Goal: Find specific page/section: Find specific page/section

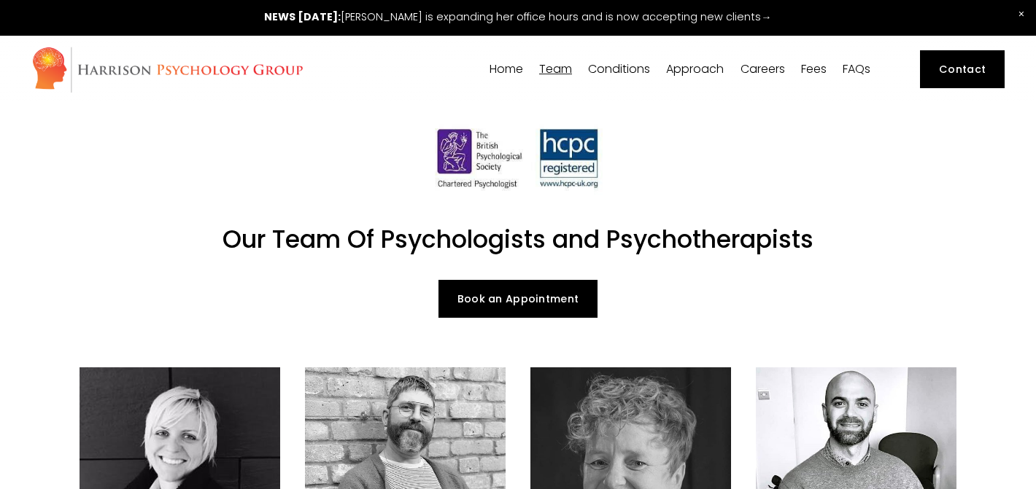
scroll to position [1354, 0]
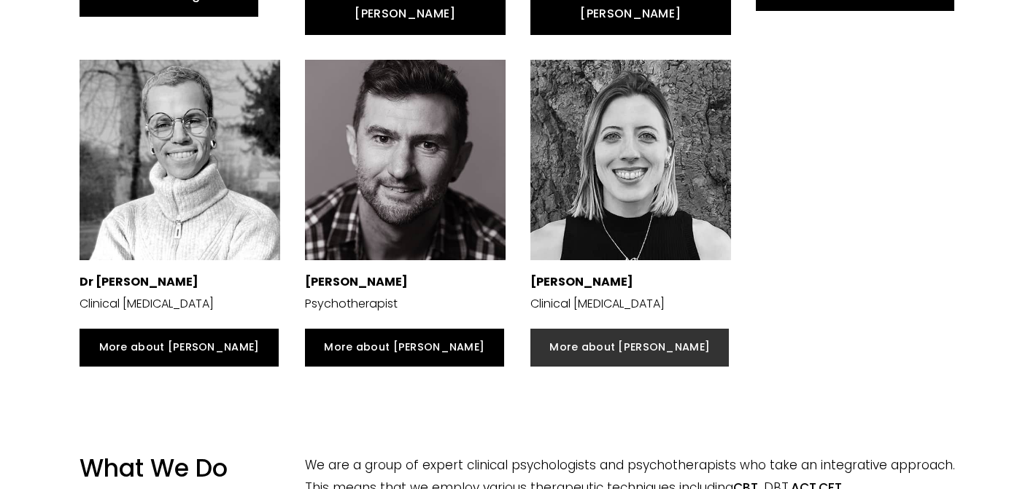
click at [568, 329] on link "More about [PERSON_NAME]" at bounding box center [629, 348] width 198 height 38
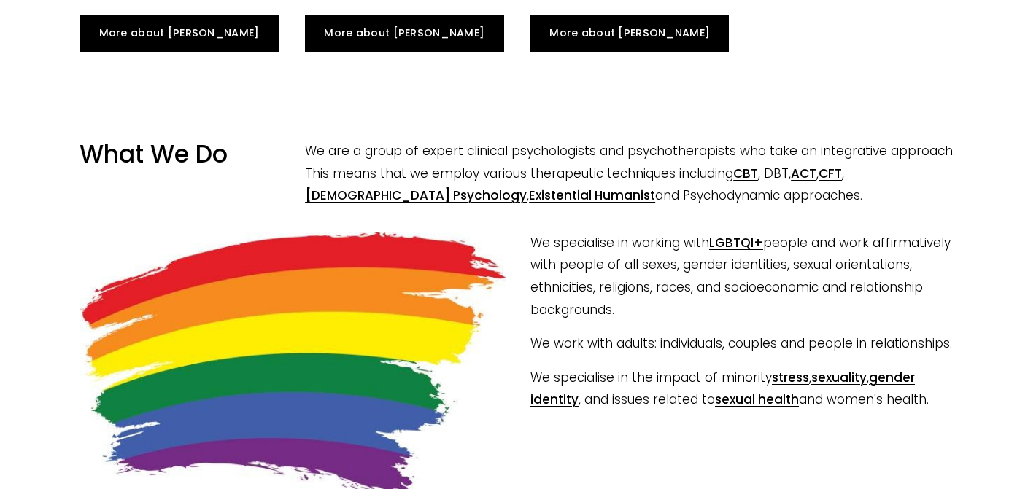
scroll to position [1360, 0]
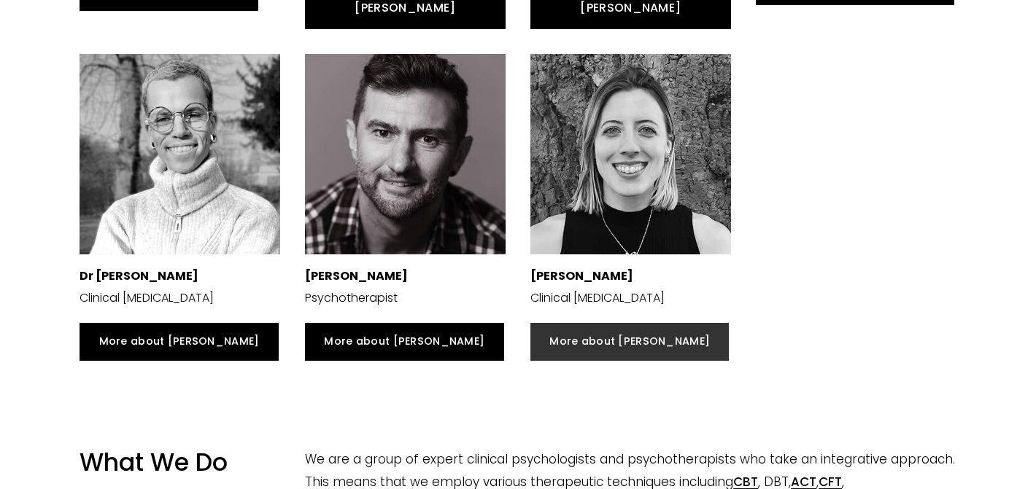
click at [592, 323] on link "More about [PERSON_NAME]" at bounding box center [629, 342] width 198 height 38
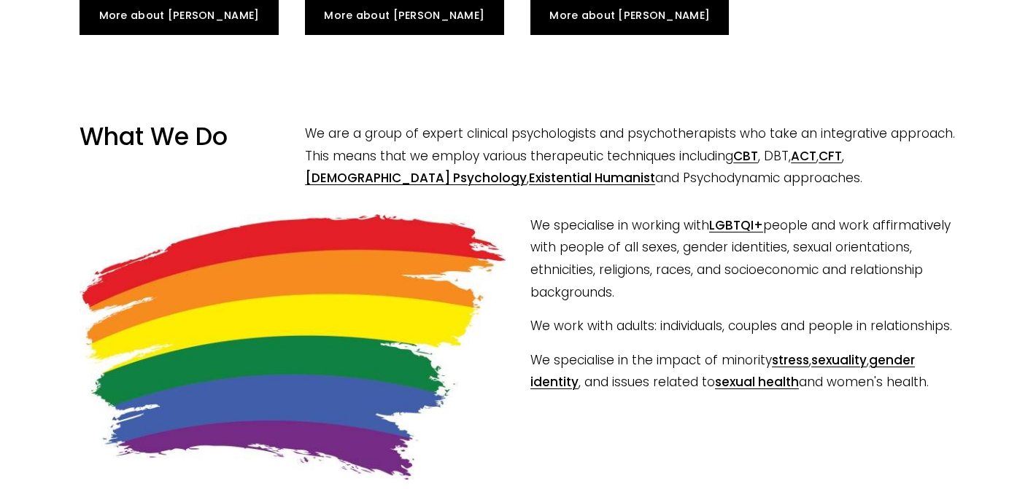
scroll to position [1416, 0]
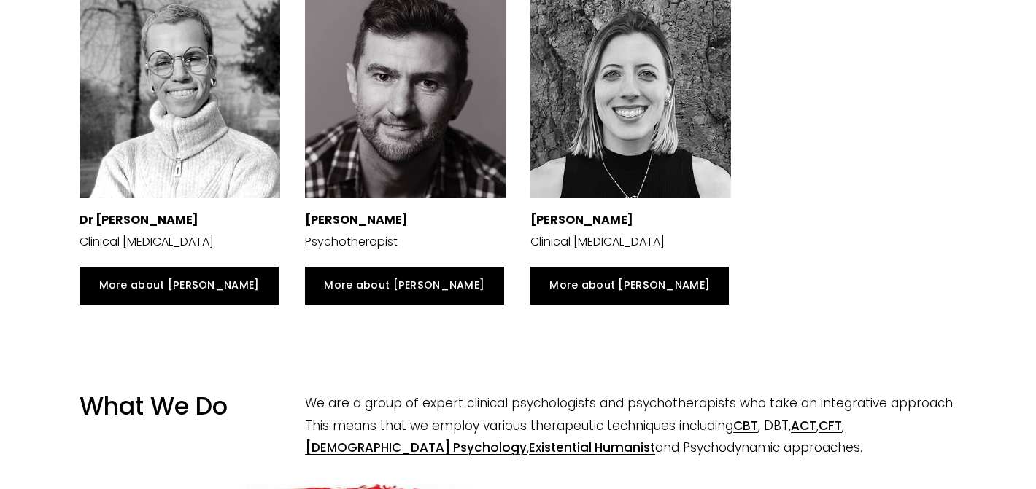
drag, startPoint x: 652, startPoint y: 178, endPoint x: 527, endPoint y: 177, distance: 124.7
click at [527, 177] on div "Dr Sophia Kosmider Clinical Psychologist" at bounding box center [630, 119] width 225 height 268
copy strong "[PERSON_NAME]"
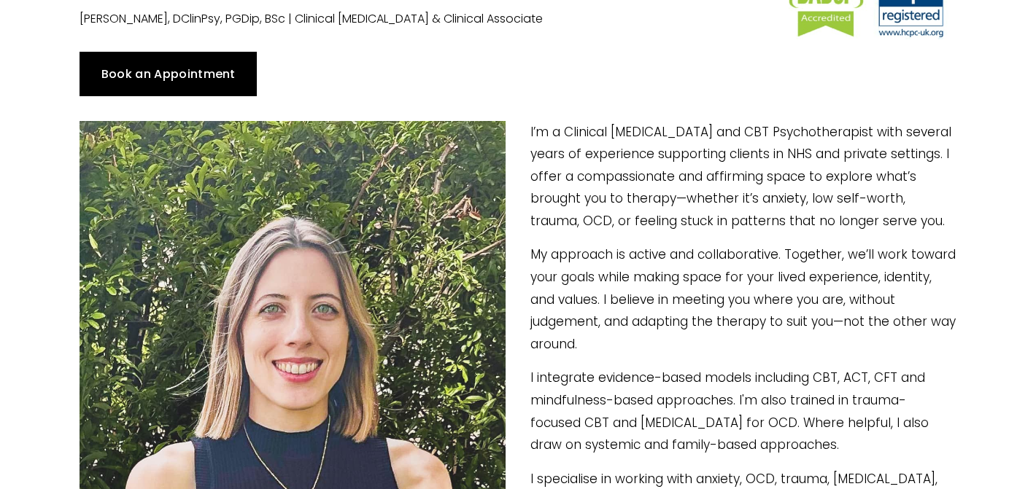
scroll to position [168, 0]
